Goal: Task Accomplishment & Management: Use online tool/utility

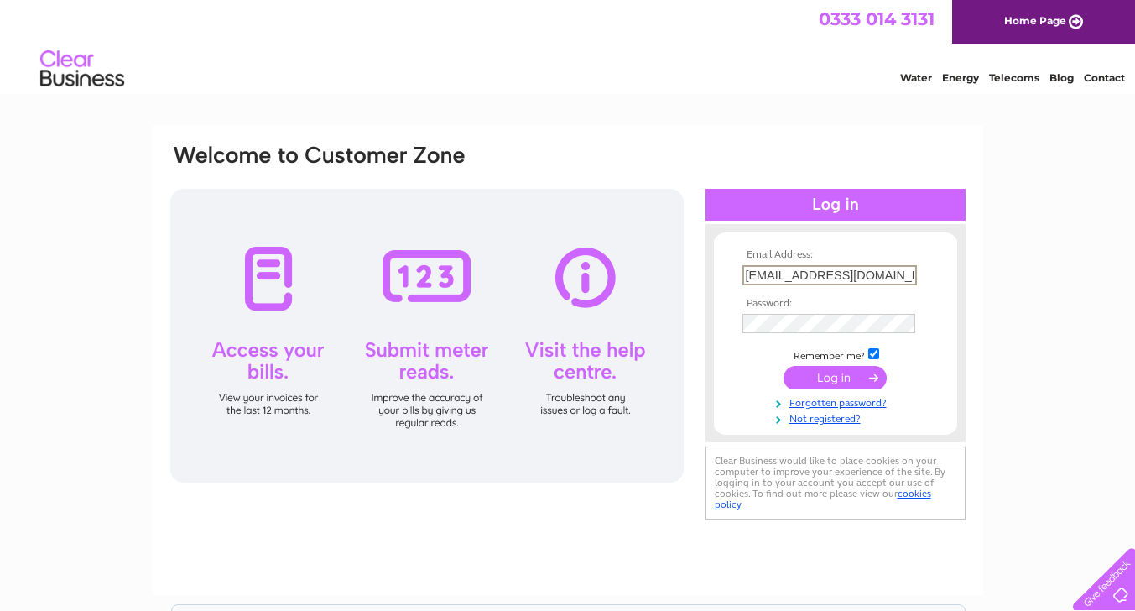
type input "flanagan63@btinternet.com"
click at [855, 371] on input "submit" at bounding box center [835, 375] width 103 height 23
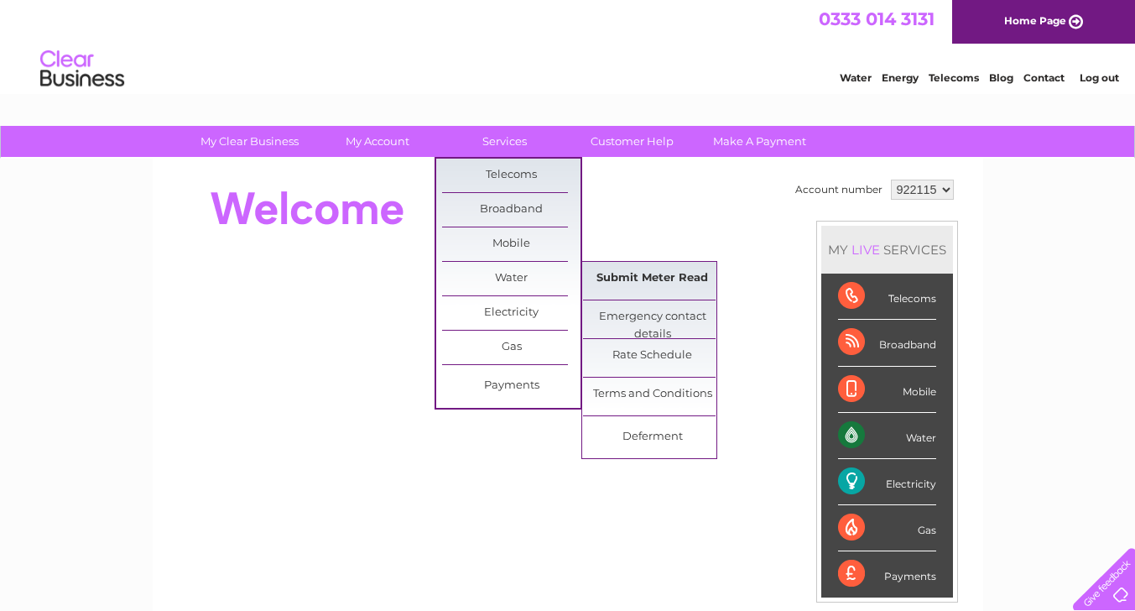
click at [638, 279] on link "Submit Meter Read" at bounding box center [652, 279] width 138 height 34
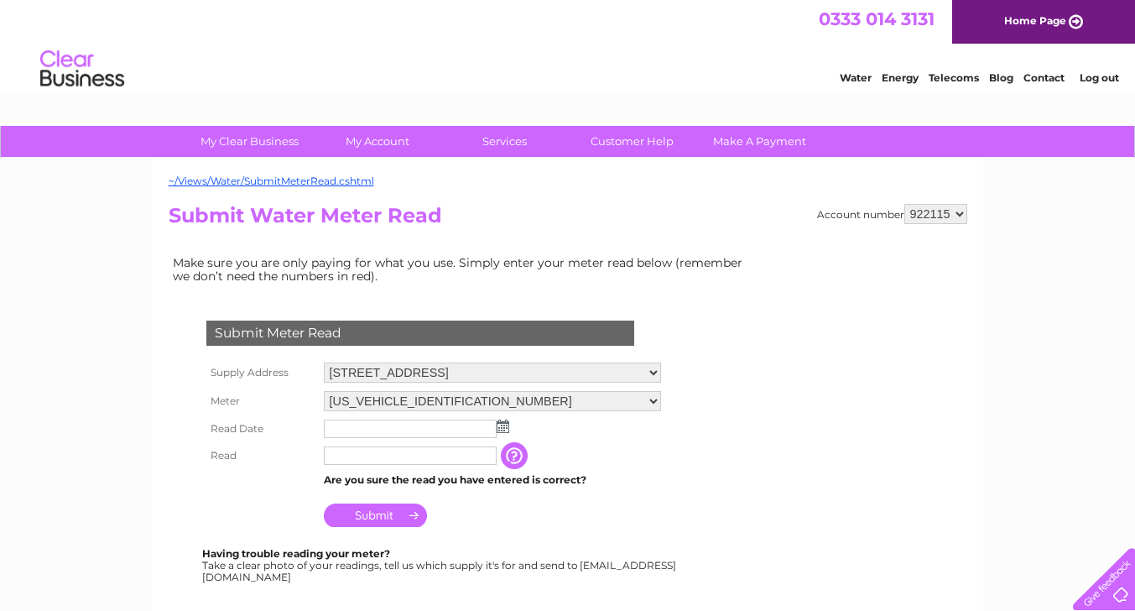
click at [371, 420] on input "text" at bounding box center [410, 429] width 173 height 18
click at [500, 425] on img at bounding box center [504, 426] width 13 height 13
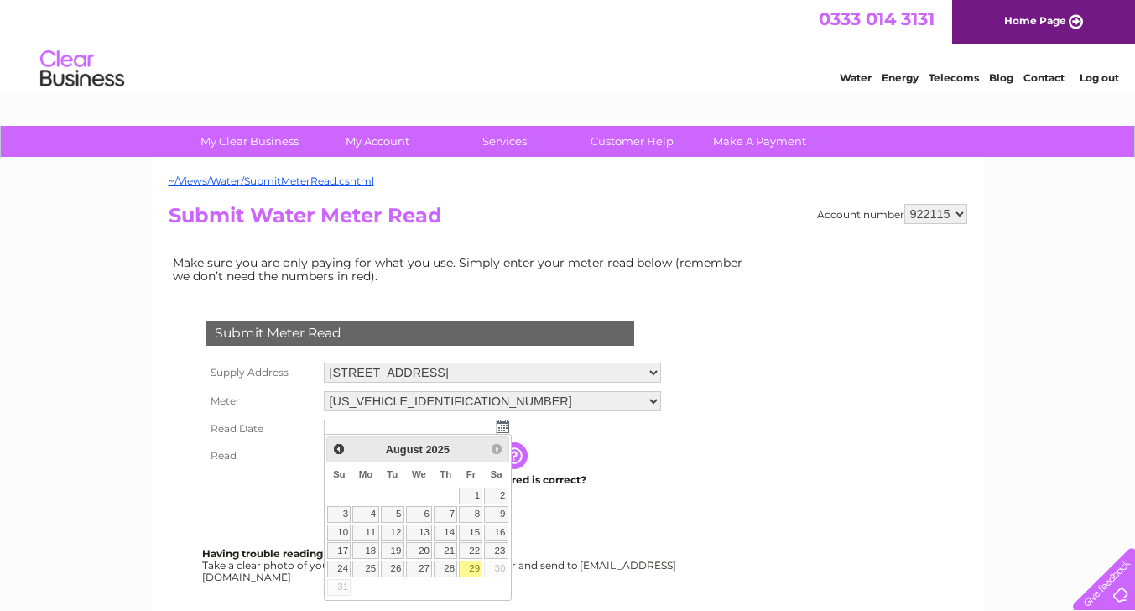
click at [472, 566] on link "29" at bounding box center [470, 569] width 23 height 17
type input "[DATE]"
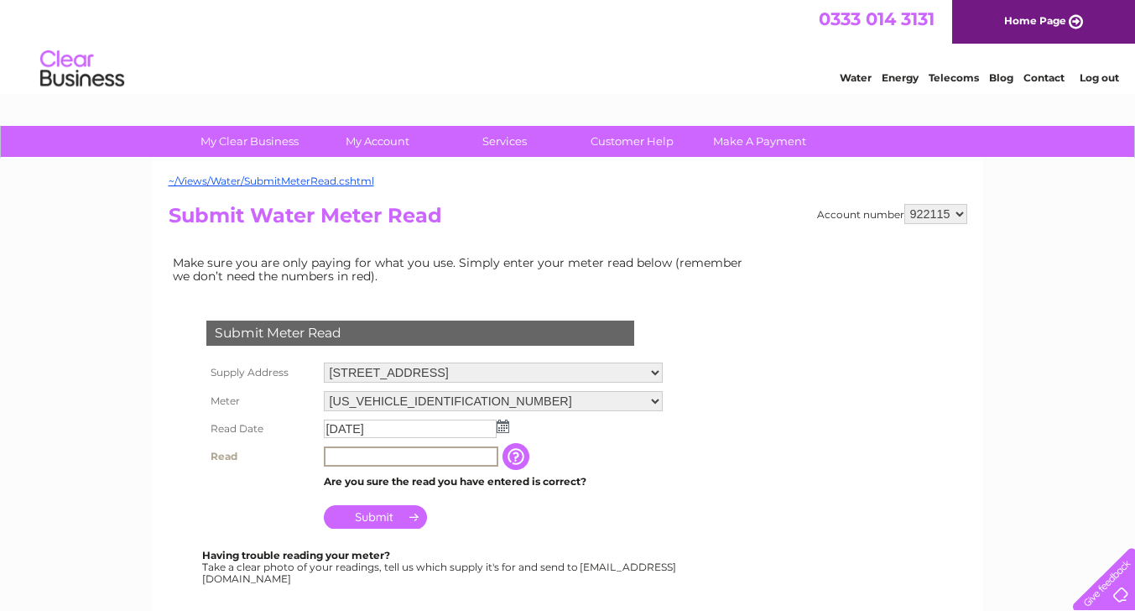
click at [339, 451] on input "text" at bounding box center [411, 456] width 175 height 20
type input "2126"
click at [365, 513] on input "Submit" at bounding box center [375, 514] width 103 height 23
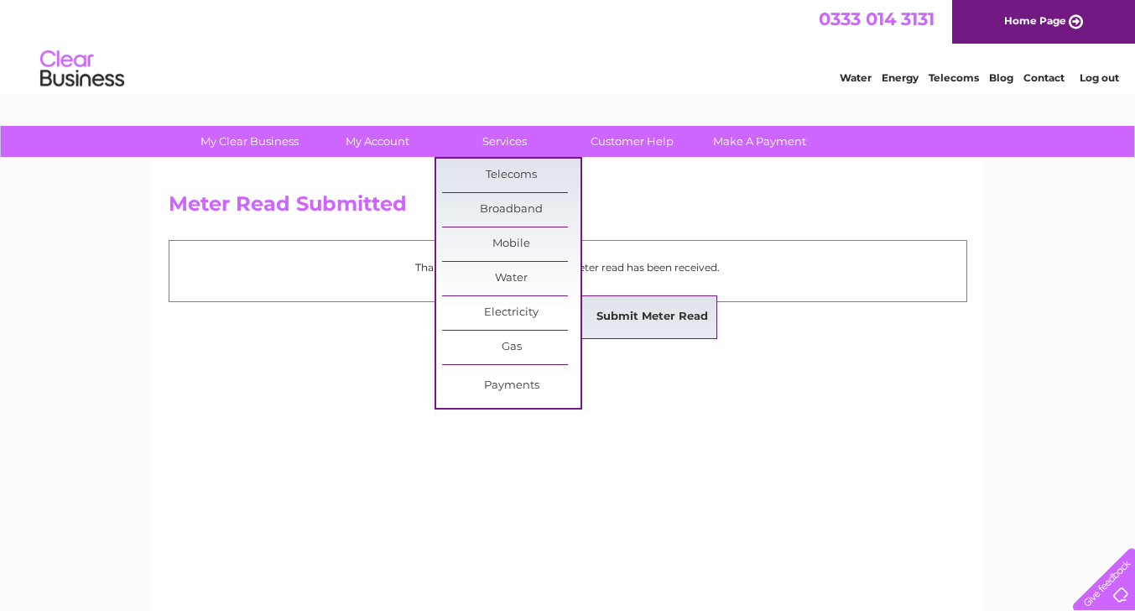
click at [671, 312] on link "Submit Meter Read" at bounding box center [652, 317] width 138 height 34
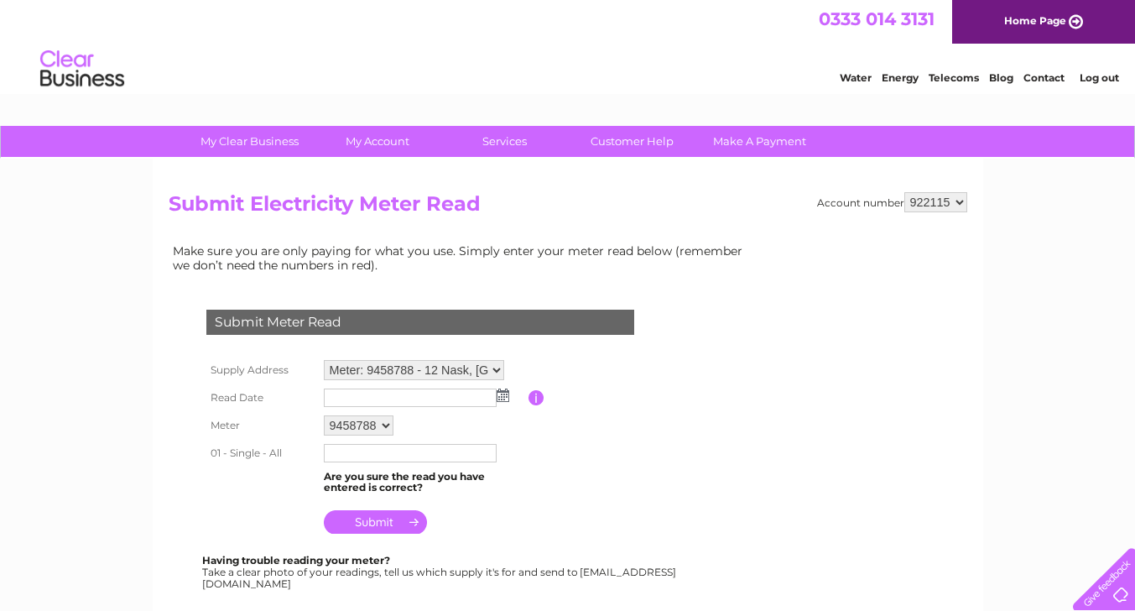
click at [499, 391] on img at bounding box center [503, 394] width 13 height 13
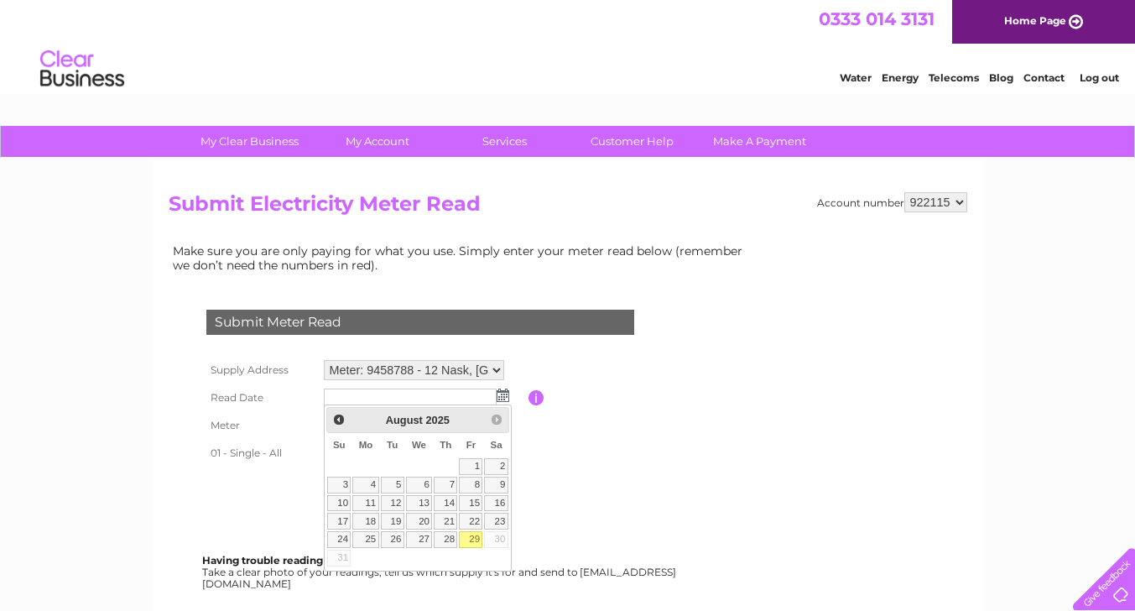
click at [475, 534] on link "29" at bounding box center [470, 539] width 23 height 17
type input "2025/08/29"
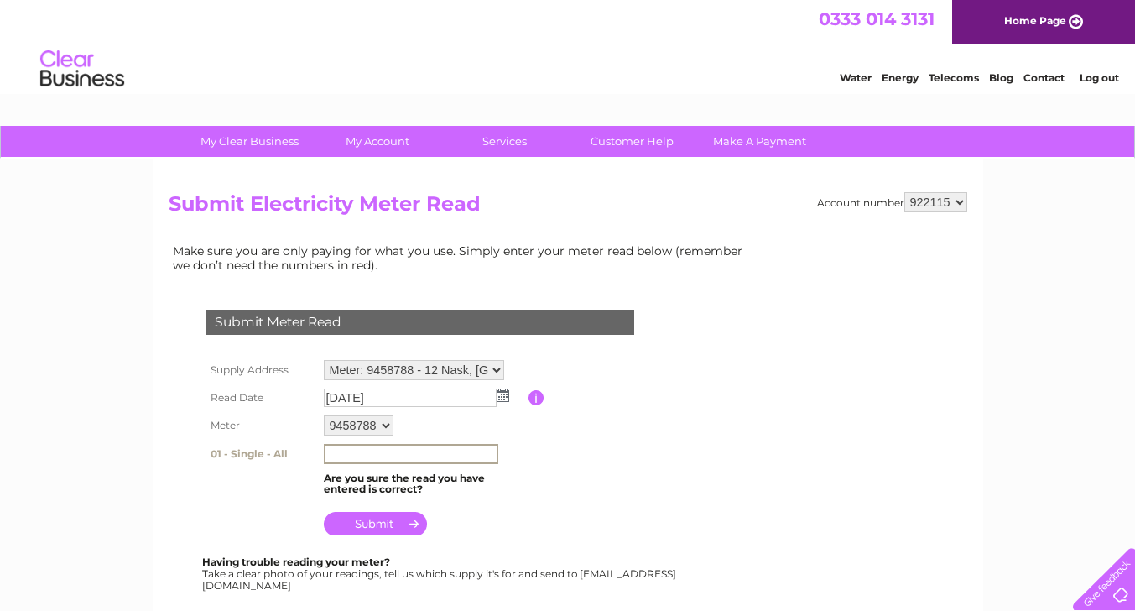
click at [372, 450] on input "text" at bounding box center [411, 454] width 175 height 20
type input "40272"
click at [368, 526] on input "submit" at bounding box center [375, 521] width 103 height 23
